Goal: Find contact information

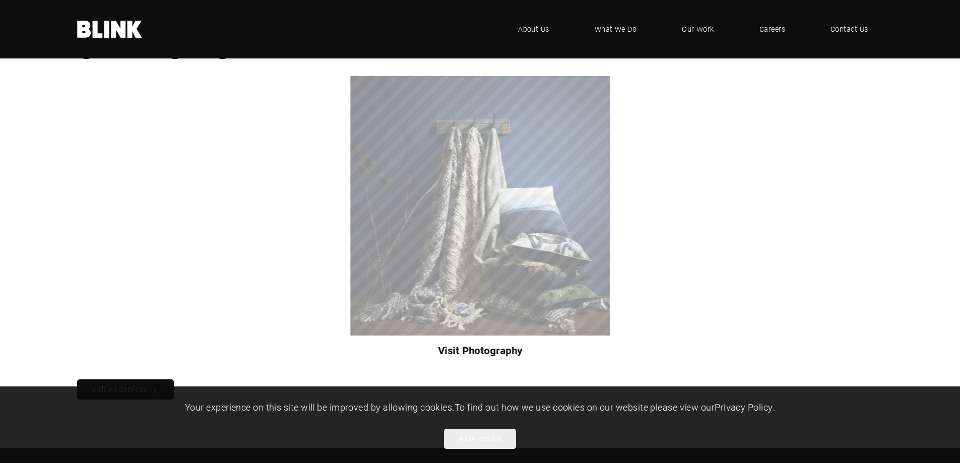
scroll to position [894, 0]
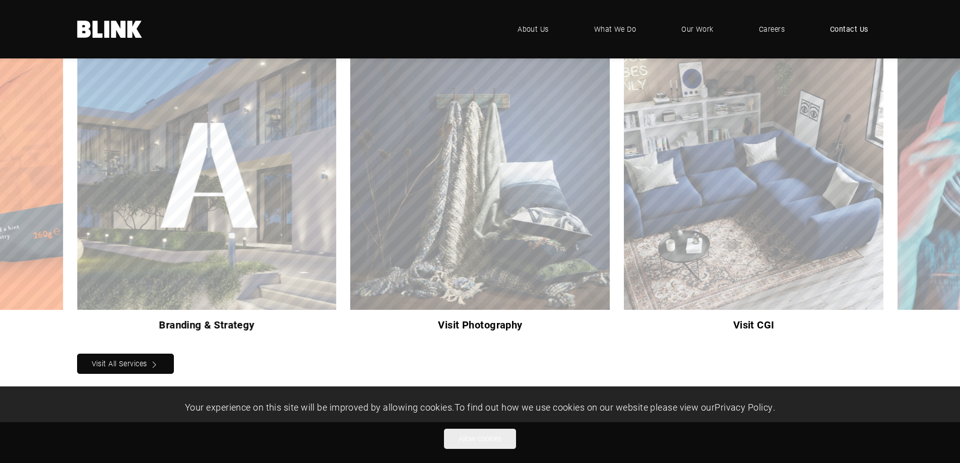
click at [842, 29] on span "Contact Us" at bounding box center [849, 29] width 38 height 11
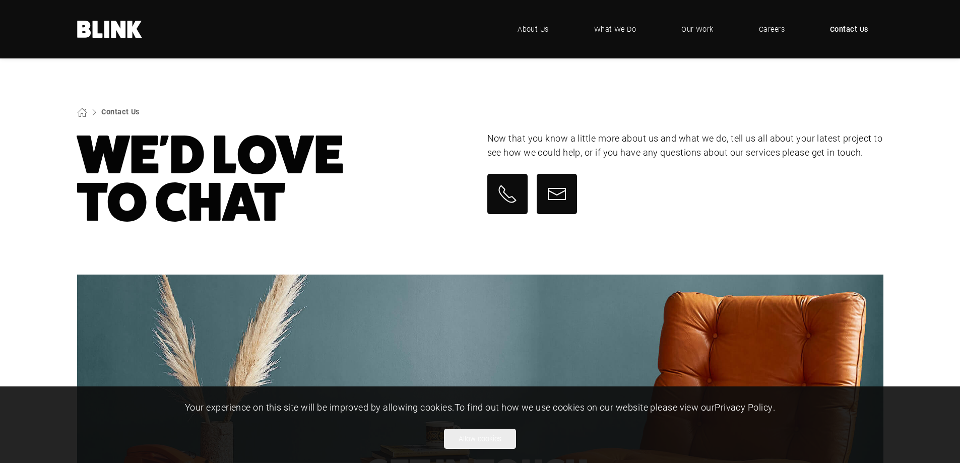
click at [851, 26] on span "Contact Us" at bounding box center [849, 29] width 38 height 11
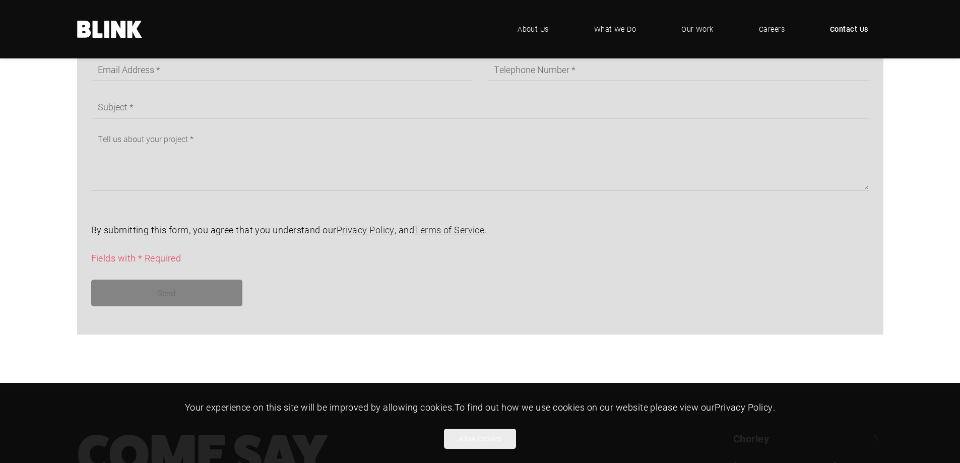
scroll to position [932, 0]
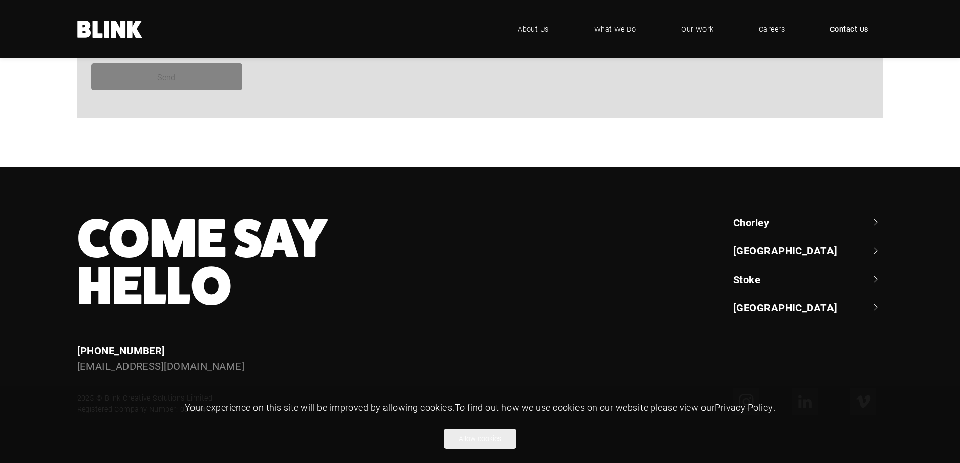
click at [754, 222] on link "Chorley" at bounding box center [809, 222] width 150 height 14
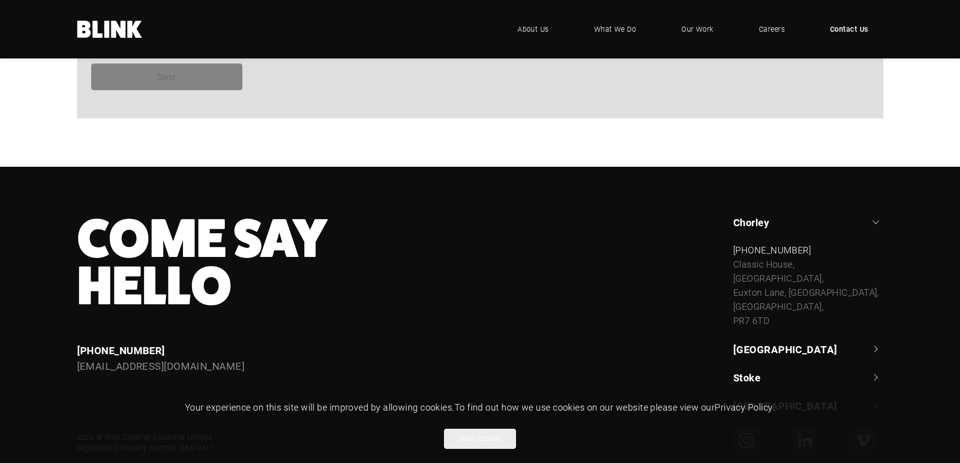
drag, startPoint x: 734, startPoint y: 264, endPoint x: 813, endPoint y: 322, distance: 98.0
click at [813, 322] on div "Classic House, Xton Business Park, Euxton Lane, Chorley, Lancashire, PR7 6TD" at bounding box center [809, 293] width 150 height 70
copy div "Classic House, Xton Business Park, Euxton Lane, Chorley, Lancashire, PR7 6TD"
